Goal: Information Seeking & Learning: Learn about a topic

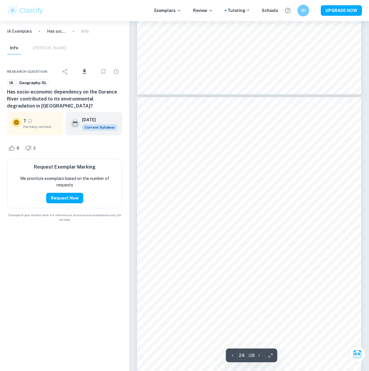
scroll to position [7355, 0]
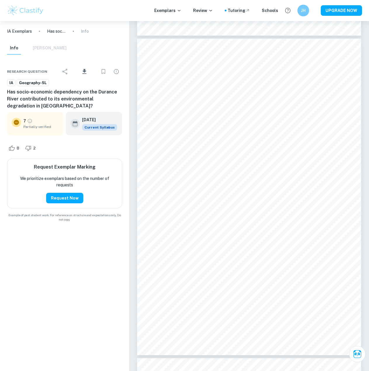
click at [28, 8] on img at bounding box center [25, 11] width 37 height 12
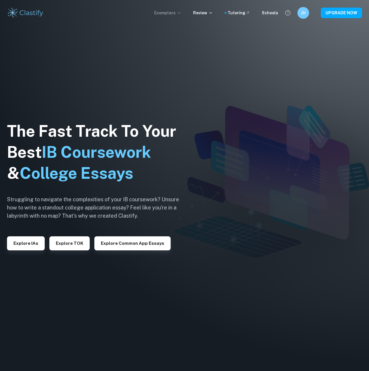
click at [171, 13] on p "Exemplars" at bounding box center [167, 13] width 27 height 6
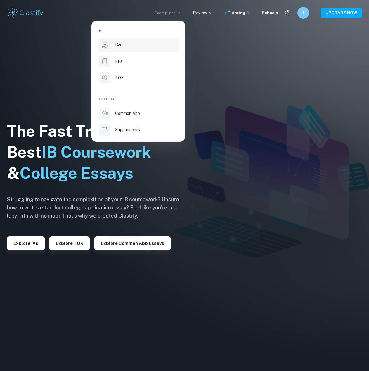
click at [127, 45] on div "IAs" at bounding box center [146, 45] width 62 height 6
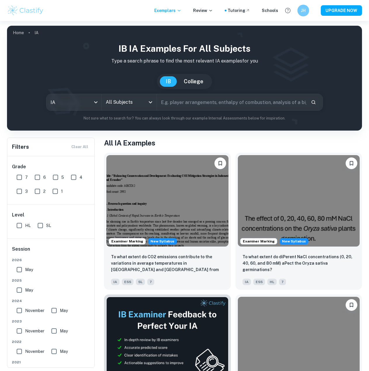
click at [129, 102] on input "All Subjects" at bounding box center [124, 102] width 41 height 11
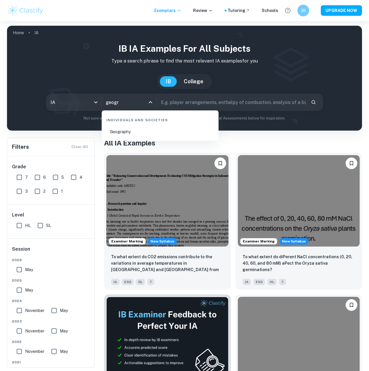
type input "geogra"
click at [127, 131] on li "Geography" at bounding box center [160, 131] width 112 height 13
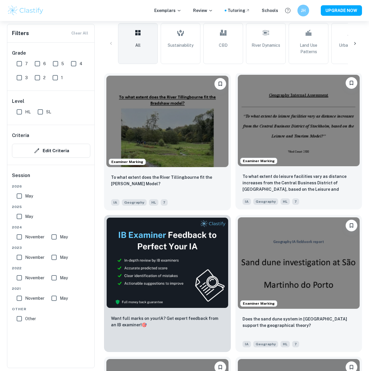
scroll to position [146, 0]
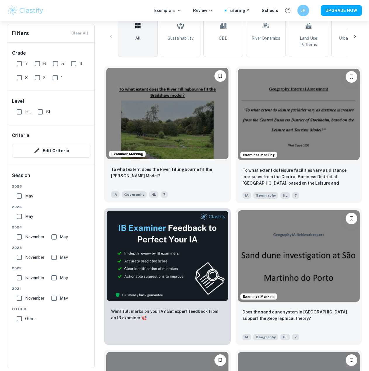
click at [200, 110] on img at bounding box center [167, 113] width 122 height 91
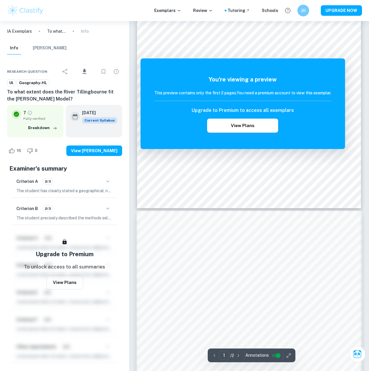
scroll to position [332, 0]
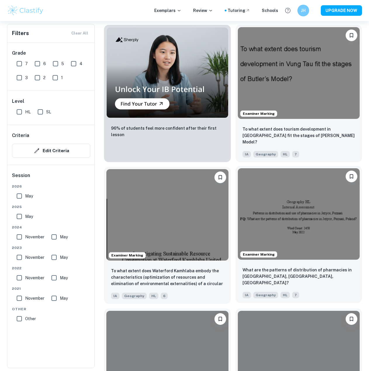
scroll to position [700, 0]
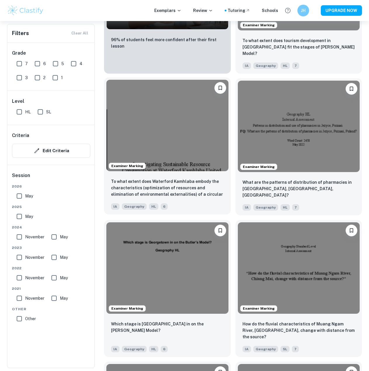
click at [197, 135] on img at bounding box center [167, 125] width 122 height 91
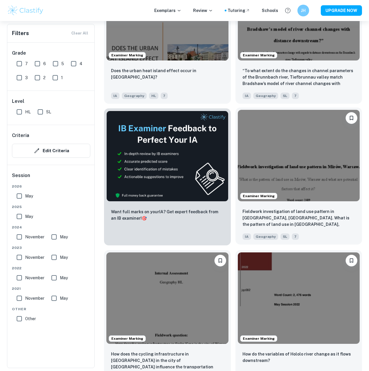
scroll to position [1401, 0]
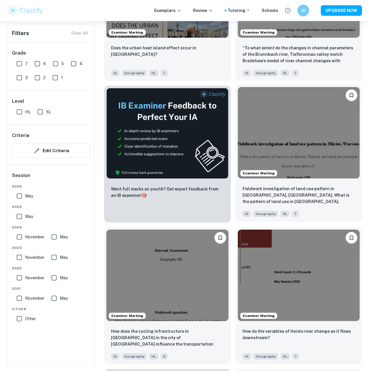
click at [317, 146] on img at bounding box center [299, 132] width 122 height 91
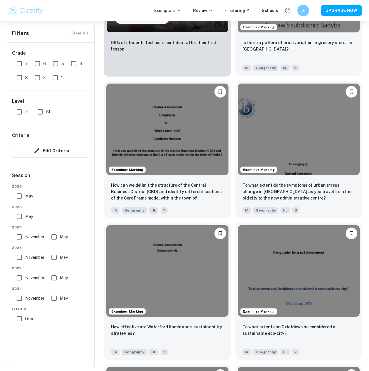
scroll to position [1830, 0]
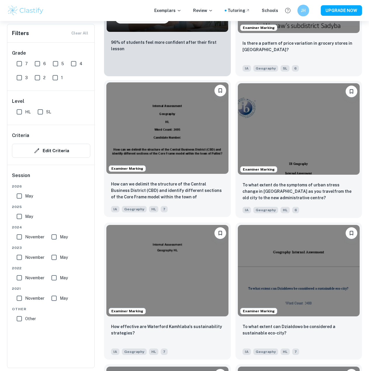
click at [167, 126] on img at bounding box center [167, 127] width 122 height 91
